Goal: Task Accomplishment & Management: Use online tool/utility

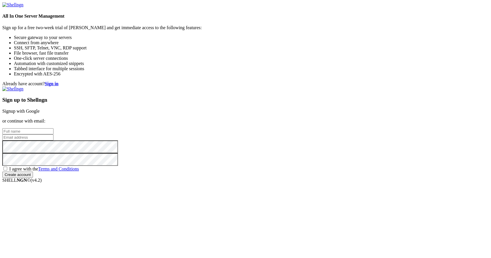
click at [54, 129] on input "text" at bounding box center [27, 132] width 51 height 6
type input "C"
type input "Yug haminda"
click at [54, 135] on input "email" at bounding box center [27, 138] width 51 height 6
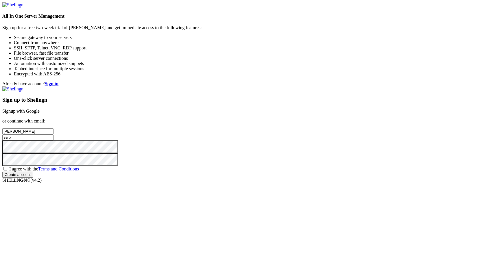
paste input "organization@gmail.com"
type input "[EMAIL_ADDRESS][DOMAIN_NAME]"
click at [79, 172] on span "I agree with the Terms and Conditions" at bounding box center [44, 169] width 70 height 5
click at [7, 171] on input "I agree with the Terms and Conditions" at bounding box center [5, 169] width 4 height 4
checkbox input "true"
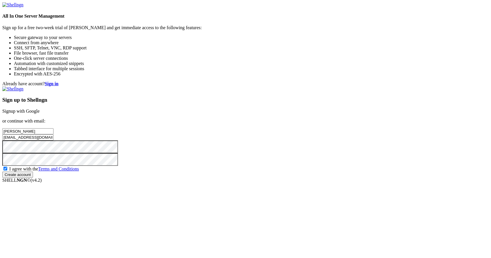
click at [33, 178] on input "Create account" at bounding box center [17, 175] width 31 height 6
click at [260, 148] on div "Already have account? Sign in Sign up to Shellngn Signup with Google or continu…" at bounding box center [245, 132] width 487 height 102
click at [33, 183] on input "Create account" at bounding box center [17, 180] width 31 height 6
click at [2, 177] on input "Create account" at bounding box center [17, 180] width 31 height 6
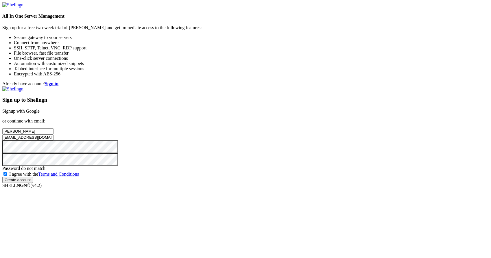
click at [33, 183] on input "Create account" at bounding box center [17, 180] width 31 height 6
click at [54, 135] on input "email" at bounding box center [27, 138] width 51 height 6
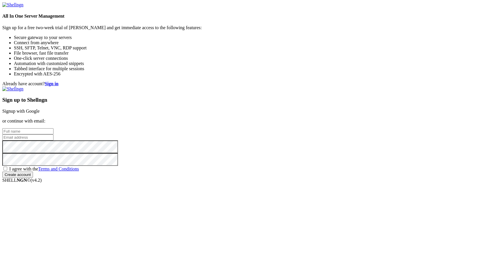
paste input "[EMAIL_ADDRESS][DOMAIN_NAME]"
type input "[EMAIL_ADDRESS][DOMAIN_NAME]"
click at [54, 129] on input "text" at bounding box center [27, 132] width 51 height 6
type input "Yug haminda"
click at [79, 172] on span "I agree with the Terms and Conditions" at bounding box center [44, 169] width 70 height 5
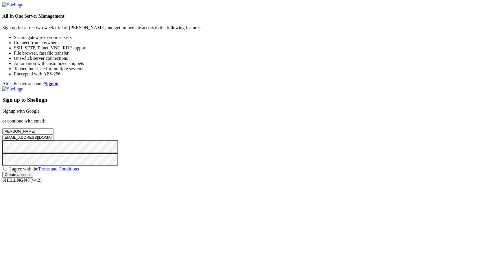
click at [7, 171] on input "I agree with the Terms and Conditions" at bounding box center [5, 169] width 4 height 4
checkbox input "true"
click at [33, 178] on input "Create account" at bounding box center [17, 175] width 31 height 6
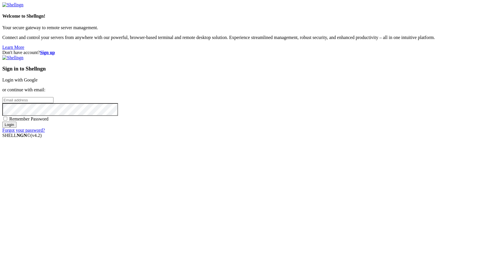
drag, startPoint x: 299, startPoint y: 123, endPoint x: 285, endPoint y: 123, distance: 13.9
click at [54, 103] on input "email" at bounding box center [27, 100] width 51 height 6
paste input "[EMAIL_ADDRESS][DOMAIN_NAME]"
type input "[EMAIL_ADDRESS][DOMAIN_NAME]"
click at [2, 122] on input "Login" at bounding box center [9, 125] width 14 height 6
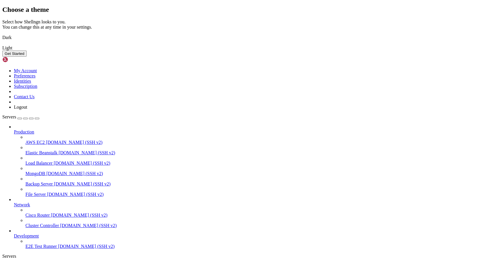
click at [174, 40] on link "Dark" at bounding box center [245, 37] width 487 height 5
click at [27, 57] on button "Get Started" at bounding box center [14, 54] width 24 height 6
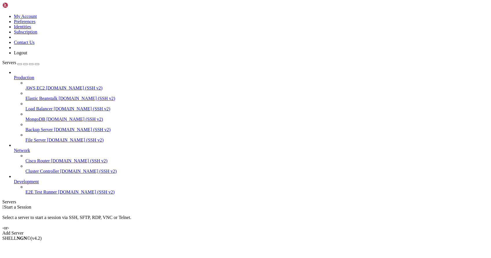
click at [24, 75] on link "Production" at bounding box center [251, 77] width 475 height 5
click at [34, 86] on link "AWS EC2 [DOMAIN_NAME] (SSH v2)" at bounding box center [257, 88] width 464 height 5
click at [286, 231] on div "Add Server" at bounding box center [245, 233] width 487 height 5
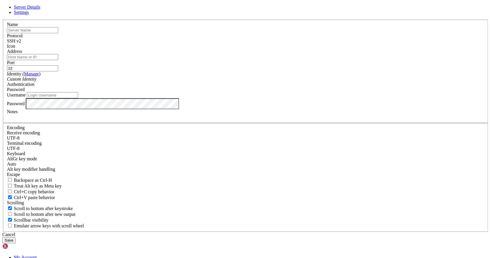
type input "r"
type input "s"
type input "L"
type input "Contabo"
click at [58, 60] on input "Address" at bounding box center [32, 57] width 51 height 6
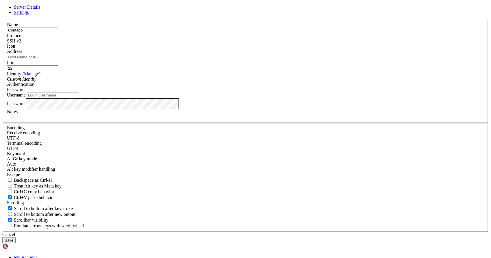
paste input "[TECHNICAL_ID]"
type input "[TECHNICAL_ID]"
click at [78, 98] on input "Username" at bounding box center [52, 95] width 51 height 6
type input "root"
click at [200, 82] on div "Custom Identity" at bounding box center [246, 79] width 478 height 5
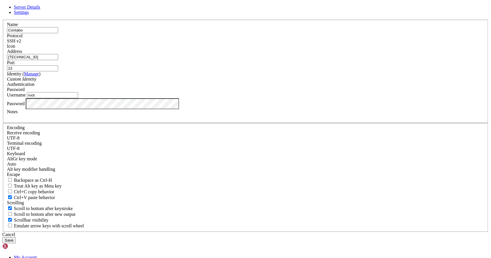
click at [201, 82] on div "Custom Identity" at bounding box center [246, 79] width 478 height 5
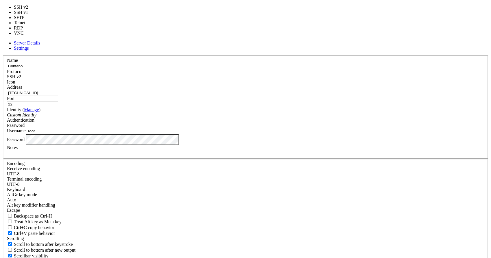
click at [280, 79] on div "SSH v2" at bounding box center [246, 76] width 478 height 5
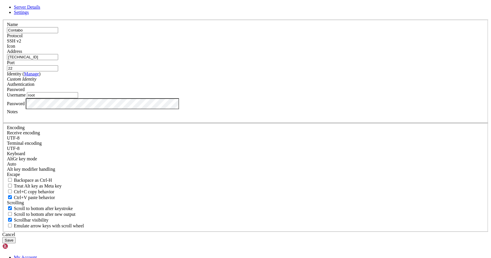
click at [278, 44] on div "SSH v2" at bounding box center [246, 40] width 478 height 5
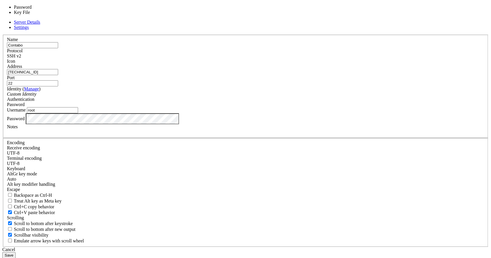
click at [283, 107] on div "Password" at bounding box center [246, 104] width 478 height 5
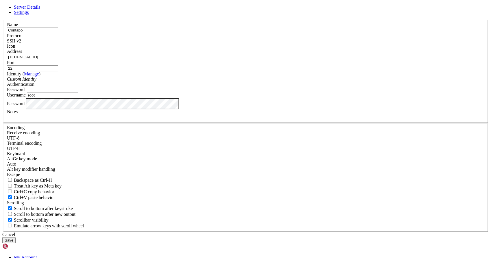
click at [16, 238] on button "Save" at bounding box center [8, 241] width 13 height 6
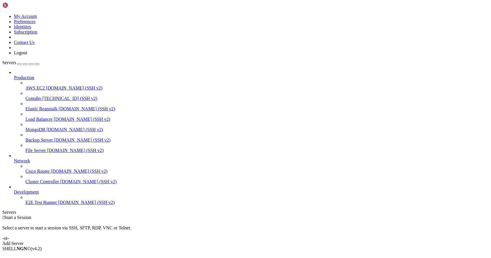
click at [42, 96] on span "[TECHNICAL_ID] (SSH v2)" at bounding box center [69, 98] width 55 height 5
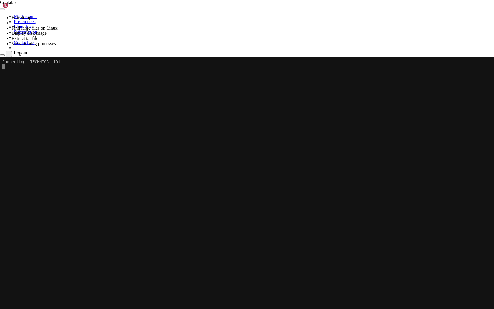
click at [2, 55] on icon "button" at bounding box center [2, 55] width 0 height 0
click at [95, 12] on html "Loading... My Account Preferences Identities Subscription Contact Us Logout Ser…" at bounding box center [247, 308] width 494 height 617
click at [93, 9] on html "Loading... My Account Preferences Identities Subscription Contact Us Logout Ser…" at bounding box center [247, 308] width 494 height 617
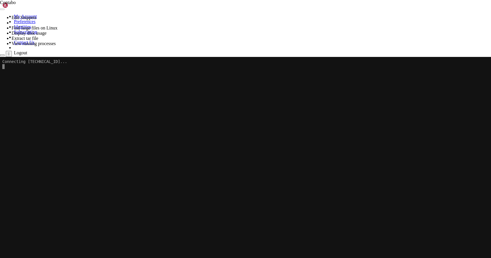
click at [94, 220] on link "Contabo " at bounding box center [251, 225] width 475 height 10
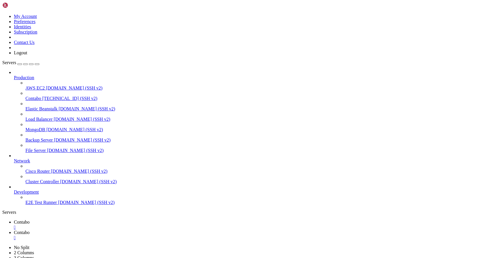
click at [140, 236] on div "" at bounding box center [251, 238] width 475 height 5
click at [23, 75] on span "Production" at bounding box center [24, 77] width 20 height 5
click at [46, 86] on span "[DOMAIN_NAME] (SSH v2)" at bounding box center [74, 88] width 57 height 5
click at [45, 86] on span "AWS EC2" at bounding box center [34, 88] width 19 height 5
click at [14, 75] on icon at bounding box center [14, 75] width 0 height 0
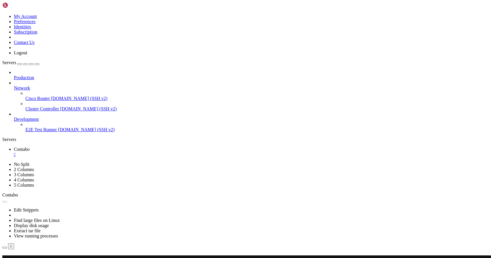
click at [23, 75] on span "Production" at bounding box center [24, 77] width 20 height 5
click at [16, 86] on link "Network" at bounding box center [251, 88] width 475 height 5
click at [14, 75] on icon at bounding box center [14, 75] width 0 height 0
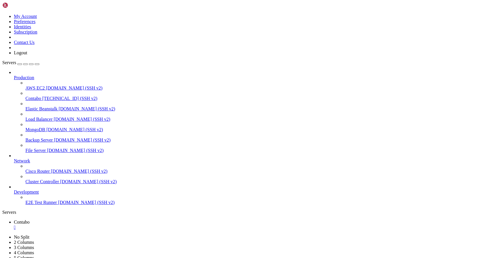
click at [28, 86] on span "AWS EC2" at bounding box center [34, 88] width 19 height 5
click at [32, 127] on span "MongoDB" at bounding box center [35, 129] width 20 height 5
click at [54, 138] on span "[DOMAIN_NAME] (SSH v2)" at bounding box center [82, 140] width 57 height 5
click at [101, 225] on div "" at bounding box center [251, 227] width 475 height 5
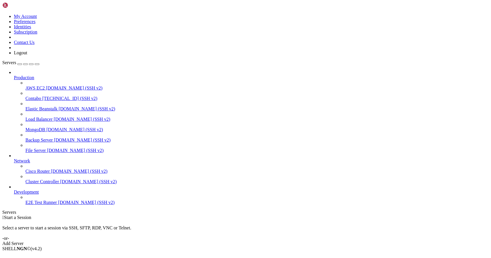
click at [284, 241] on link "Add Server" at bounding box center [245, 243] width 487 height 5
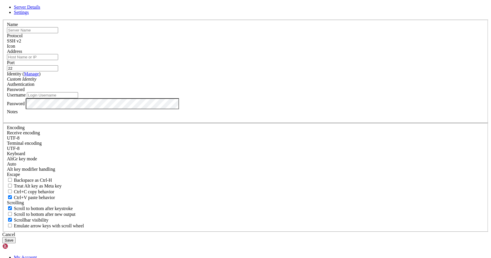
paste input "[TECHNICAL_ID]"
click at [58, 60] on input "[TECHNICAL_ID]" at bounding box center [32, 57] width 51 height 6
type input "[TECHNICAL_ID]"
click at [78, 98] on input "Username" at bounding box center [52, 95] width 51 height 6
type input "[PERSON_NAME]"
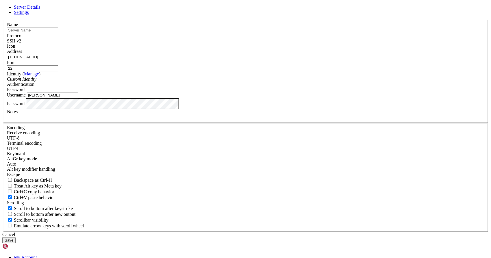
click at [16, 238] on button "Save" at bounding box center [8, 241] width 13 height 6
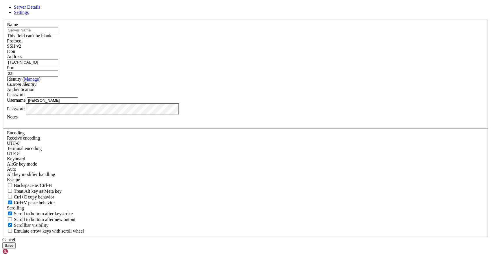
click at [58, 33] on input "text" at bounding box center [32, 30] width 51 height 6
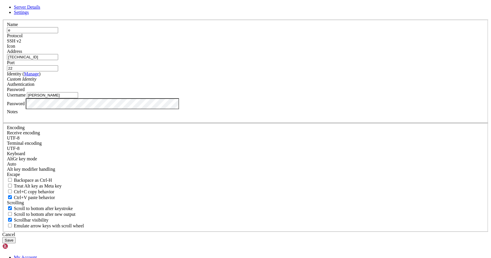
type input "e"
click at [16, 238] on button "Save" at bounding box center [8, 241] width 13 height 6
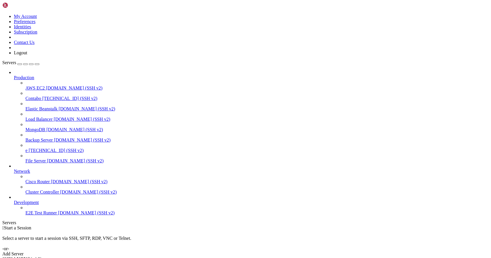
click at [29, 148] on span "[TECHNICAL_ID] (SSH v2)" at bounding box center [56, 150] width 55 height 5
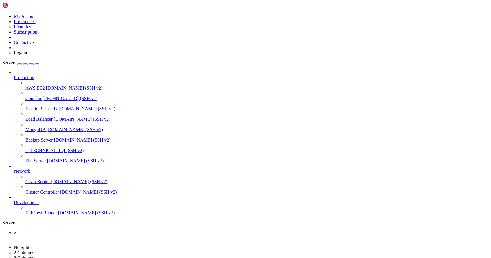
scroll to position [3, 1]
drag, startPoint x: 145, startPoint y: 453, endPoint x: 102, endPoint y: 453, distance: 42.8
drag, startPoint x: 113, startPoint y: 450, endPoint x: 82, endPoint y: 464, distance: 34.1
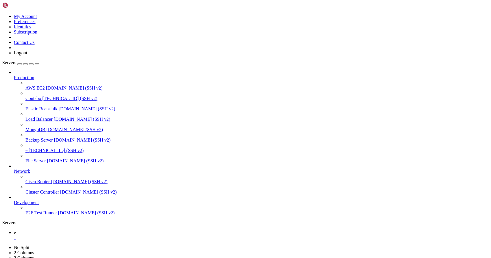
drag, startPoint x: 66, startPoint y: 476, endPoint x: 46, endPoint y: 490, distance: 24.6
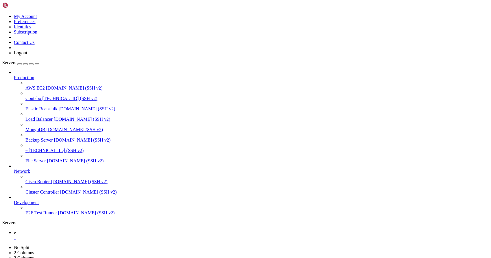
drag, startPoint x: 176, startPoint y: 442, endPoint x: 142, endPoint y: 455, distance: 36.6
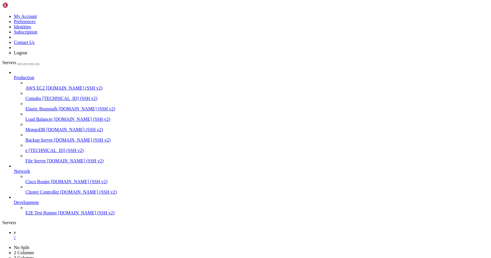
drag, startPoint x: 125, startPoint y: 517, endPoint x: 105, endPoint y: 472, distance: 49.2
click at [51, 184] on span "[DOMAIN_NAME] (SSH v2)" at bounding box center [79, 181] width 57 height 5
click at [60, 195] on span "[DOMAIN_NAME] (SSH v2)" at bounding box center [88, 192] width 57 height 5
click at [40, 127] on span "MongoDB" at bounding box center [35, 129] width 20 height 5
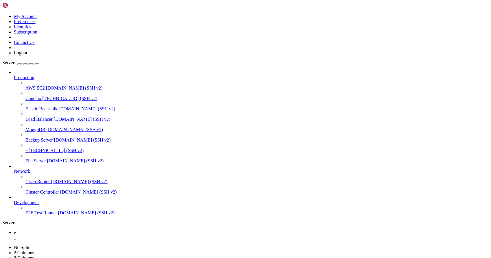
click at [88, 236] on div "" at bounding box center [251, 238] width 475 height 5
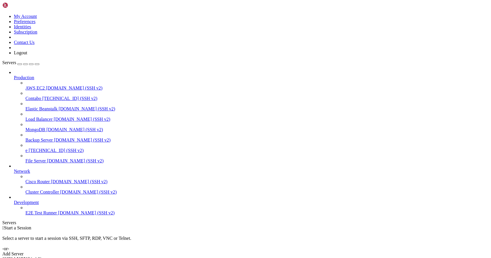
click at [49, 127] on span "[DOMAIN_NAME] (SSH v2)" at bounding box center [74, 129] width 57 height 5
click at [285, 252] on div "Add Server" at bounding box center [245, 254] width 487 height 5
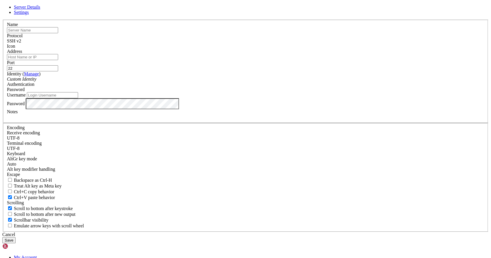
click at [29, 15] on span "Settings" at bounding box center [21, 12] width 15 height 5
